Goal: Task Accomplishment & Management: Manage account settings

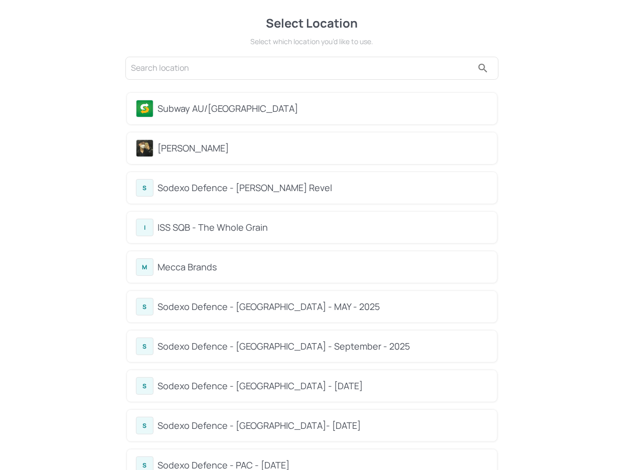
click at [211, 156] on div "[PERSON_NAME]" at bounding box center [312, 148] width 370 height 32
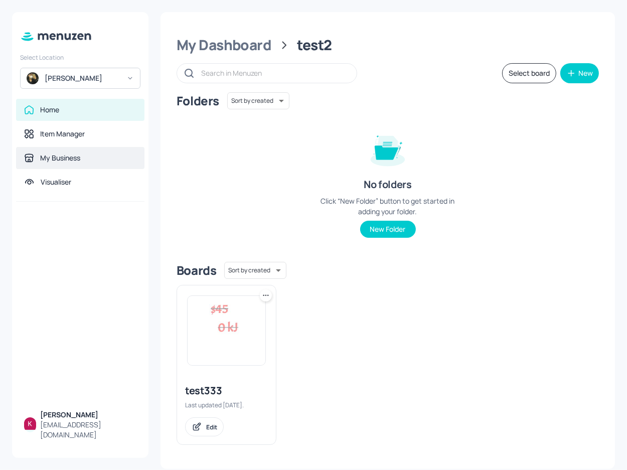
click at [71, 154] on div "My Business" at bounding box center [60, 158] width 40 height 10
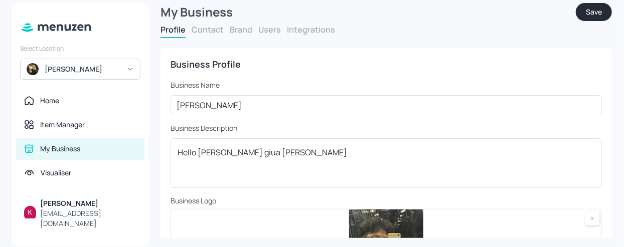
scroll to position [10, 0]
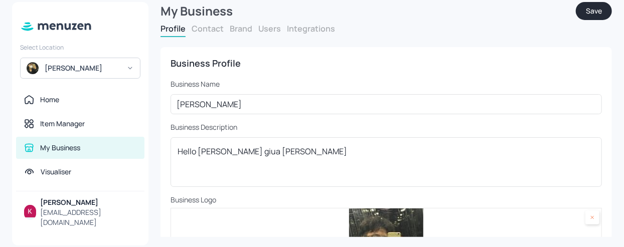
click at [263, 28] on button "Users" at bounding box center [269, 28] width 23 height 11
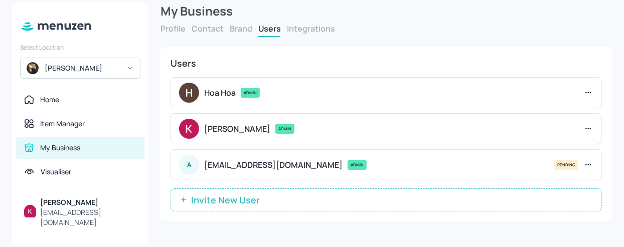
click at [590, 163] on icon at bounding box center [588, 165] width 10 height 10
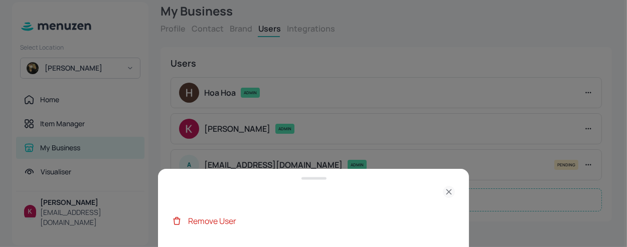
click at [195, 226] on div "Remove User" at bounding box center [321, 221] width 267 height 12
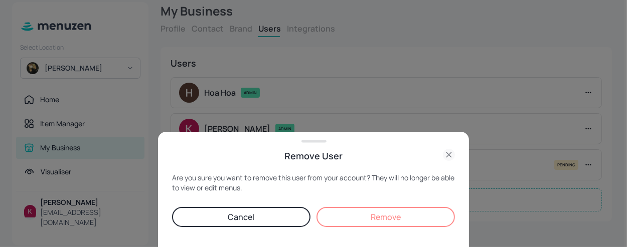
click at [372, 219] on button "Remove" at bounding box center [385, 217] width 138 height 20
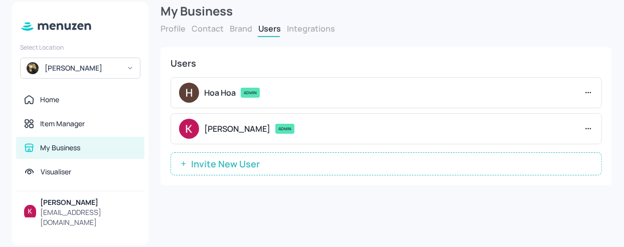
click at [293, 157] on button "Invite New User" at bounding box center [385, 163] width 431 height 23
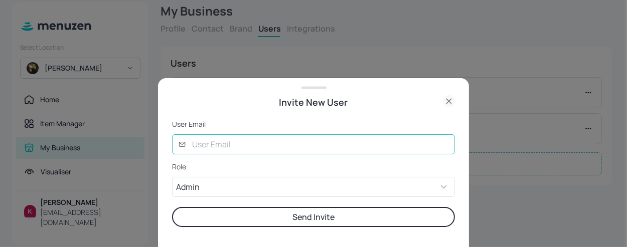
click at [306, 150] on input "text" at bounding box center [320, 144] width 269 height 20
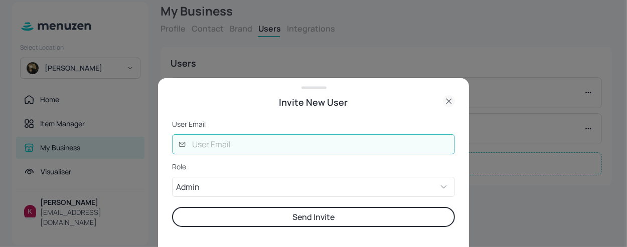
type input "anhchang1412@gmail.com"
click at [254, 222] on button "Send Invite" at bounding box center [313, 217] width 283 height 20
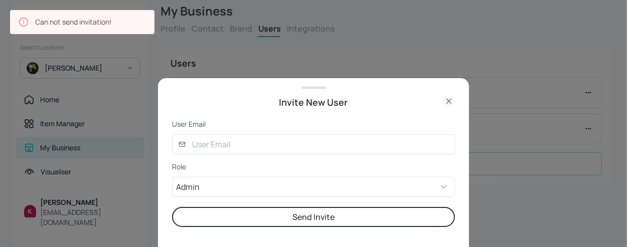
click at [531, 105] on div at bounding box center [313, 123] width 627 height 247
